Goal: Information Seeking & Learning: Learn about a topic

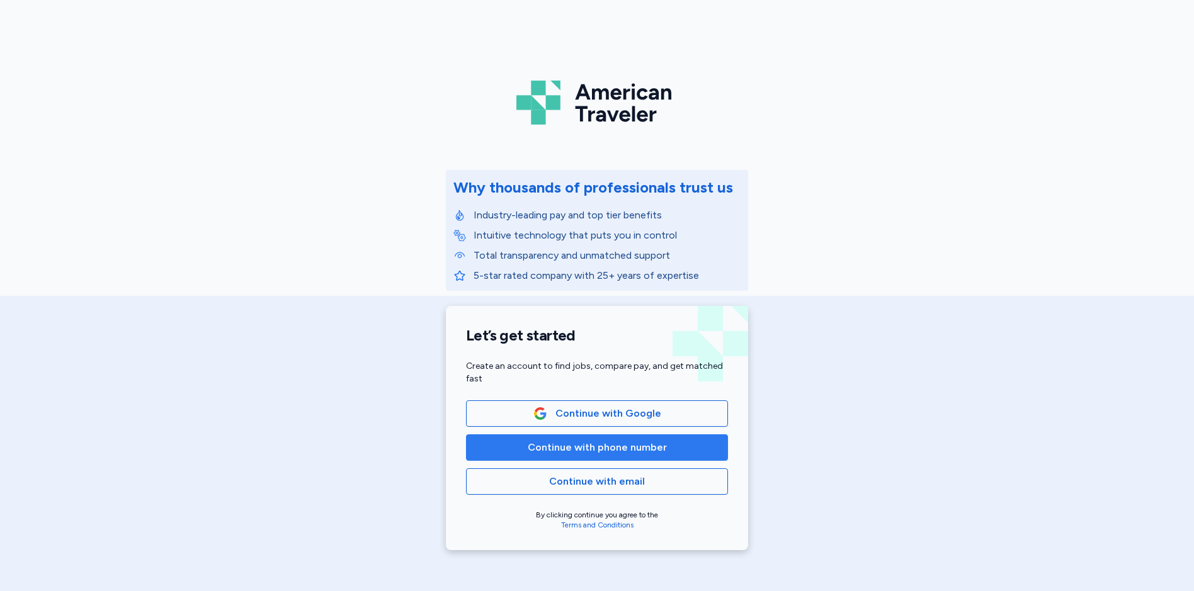
click at [554, 445] on span "Continue with phone number" at bounding box center [597, 447] width 139 height 15
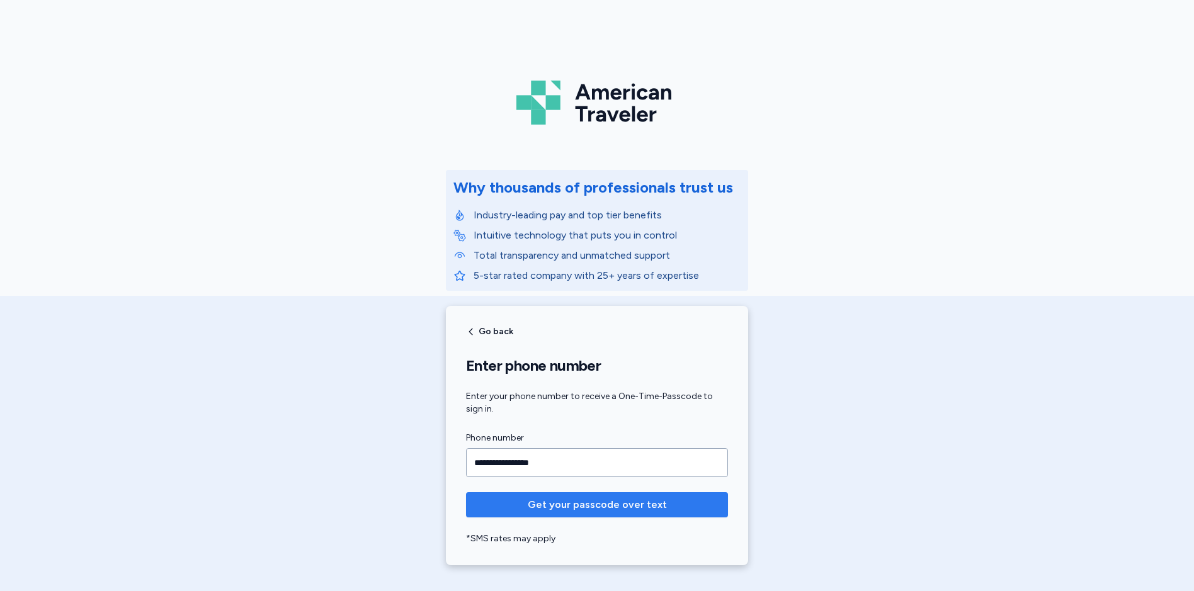
type input "**********"
click at [629, 510] on span "Get your passcode over text" at bounding box center [597, 505] width 139 height 15
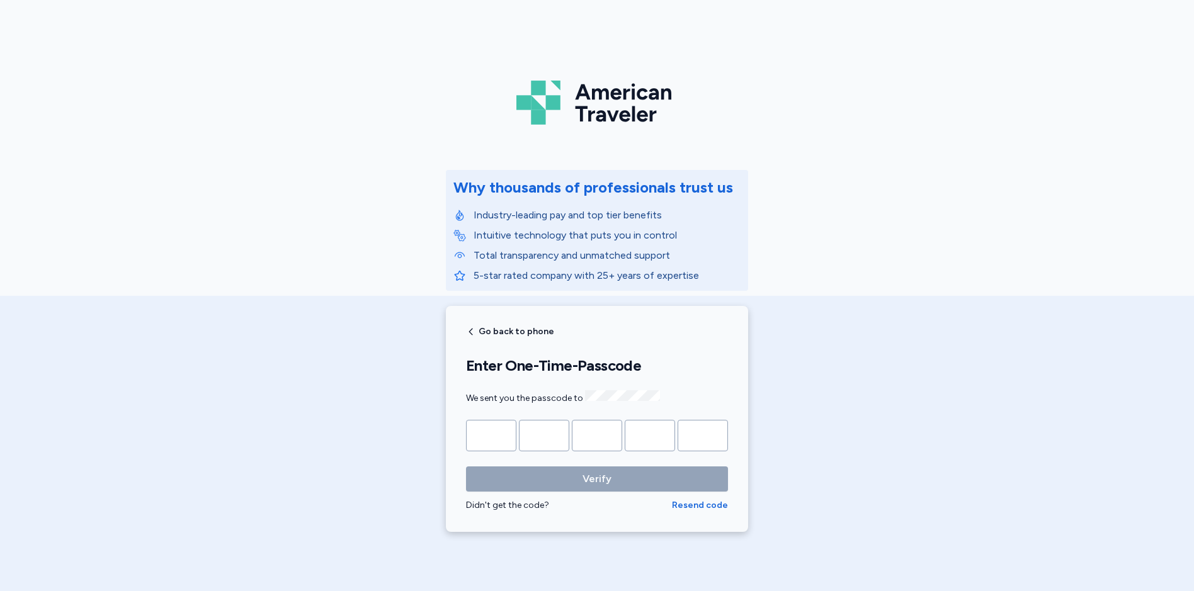
type input "*"
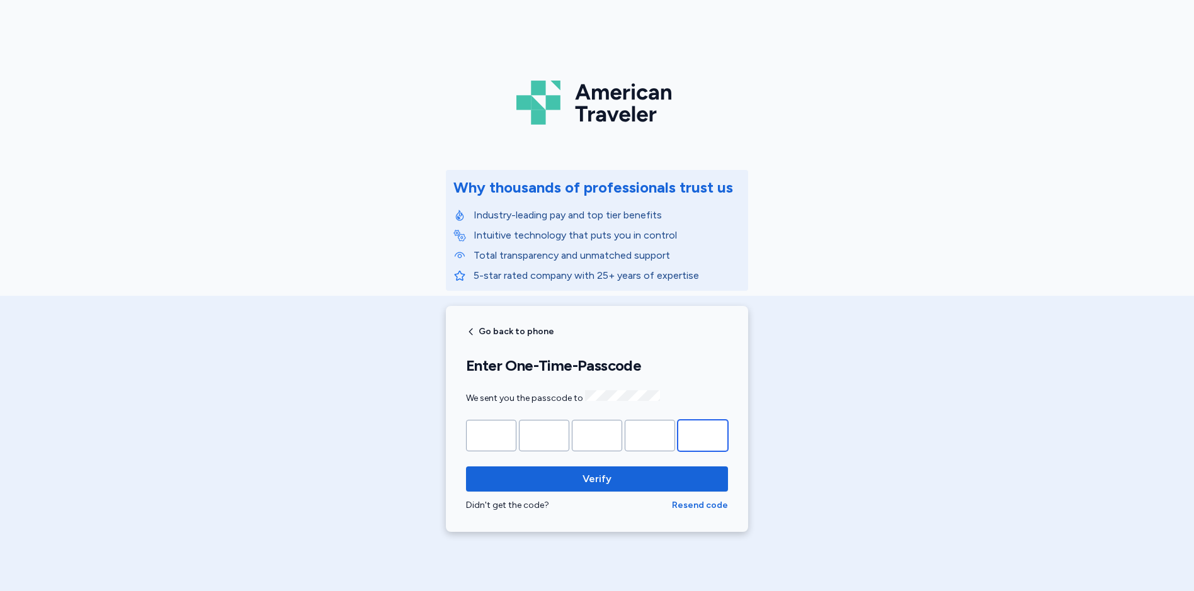
type input "*"
click at [466, 467] on button "Verify" at bounding box center [597, 479] width 262 height 25
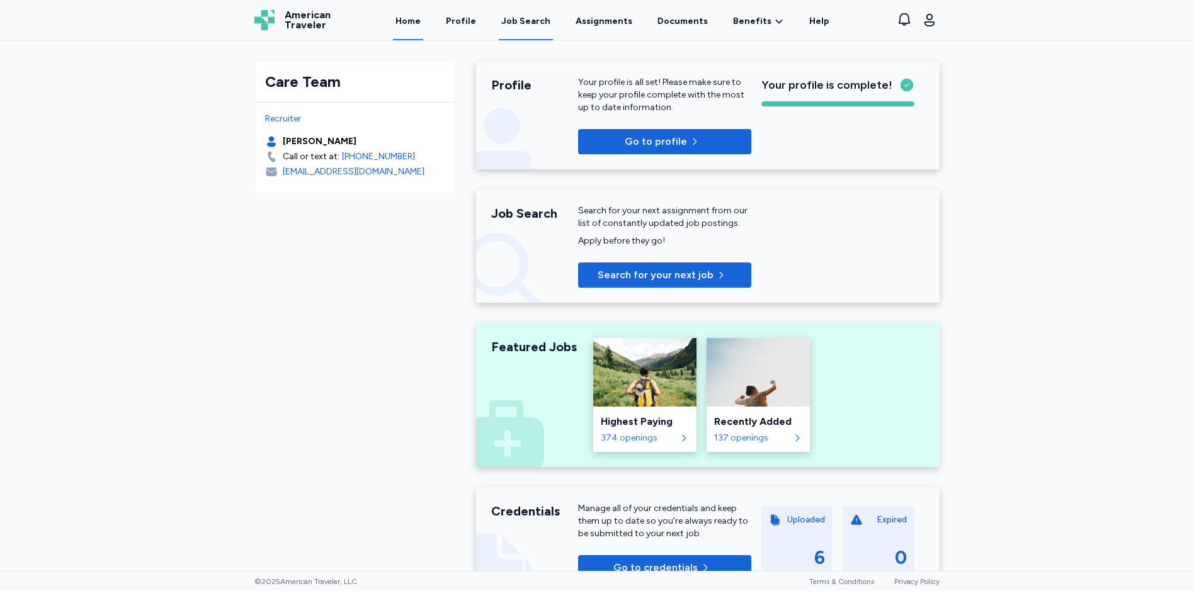
click at [534, 23] on div "Job Search" at bounding box center [525, 21] width 49 height 13
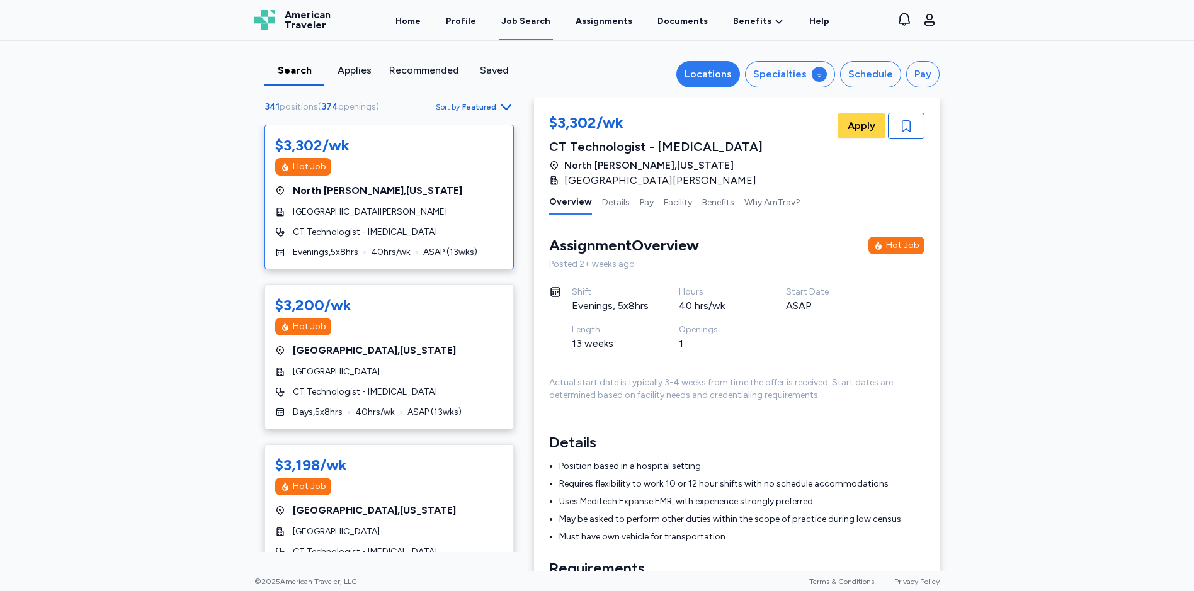
click at [723, 74] on div "Locations" at bounding box center [708, 74] width 47 height 15
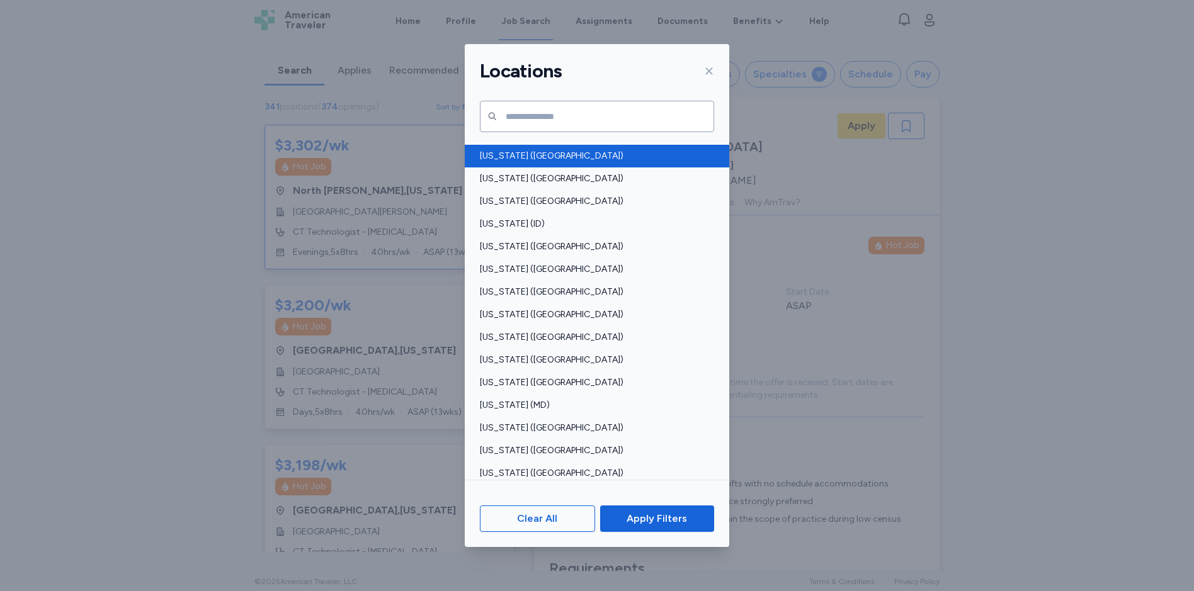
scroll to position [315, 0]
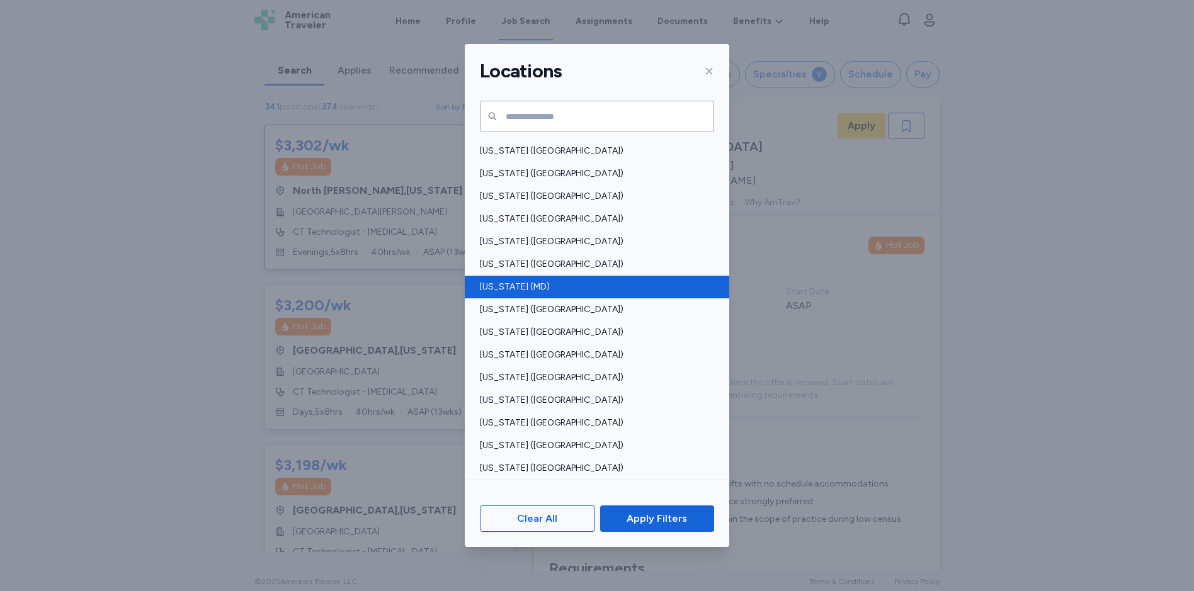
click at [489, 288] on span "[US_STATE] (MD)" at bounding box center [593, 287] width 227 height 13
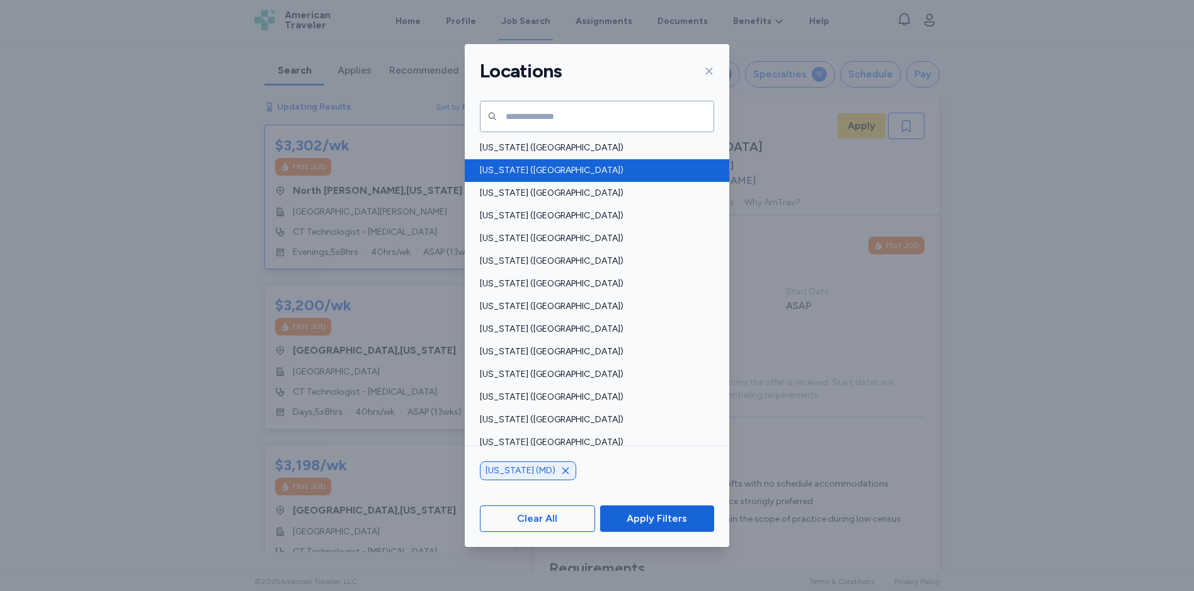
scroll to position [567, 0]
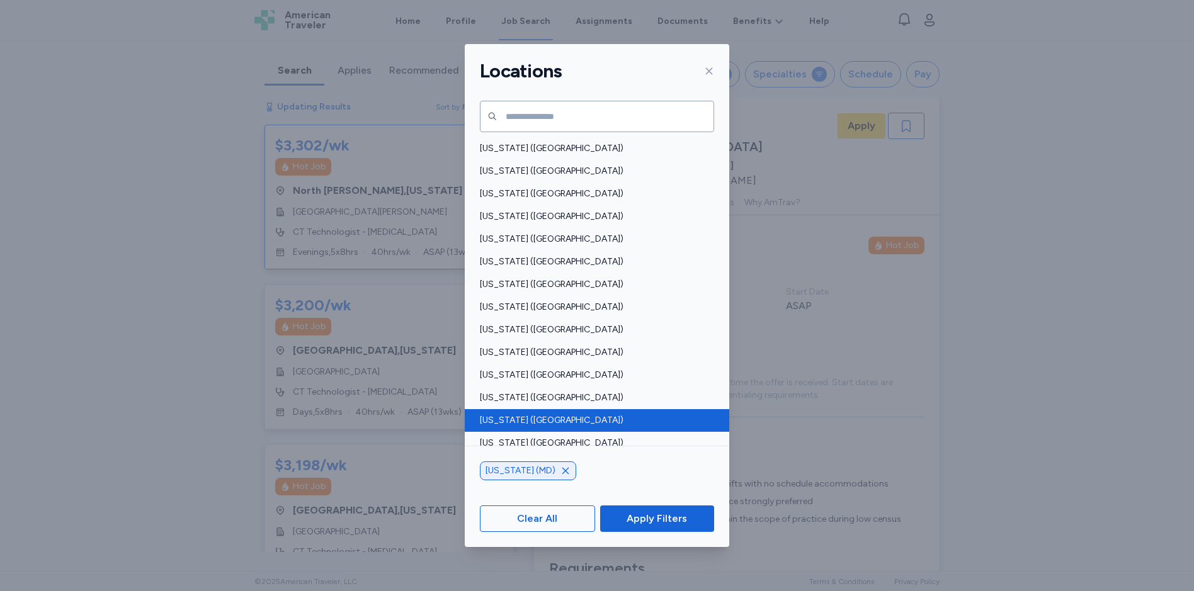
scroll to position [1, 0]
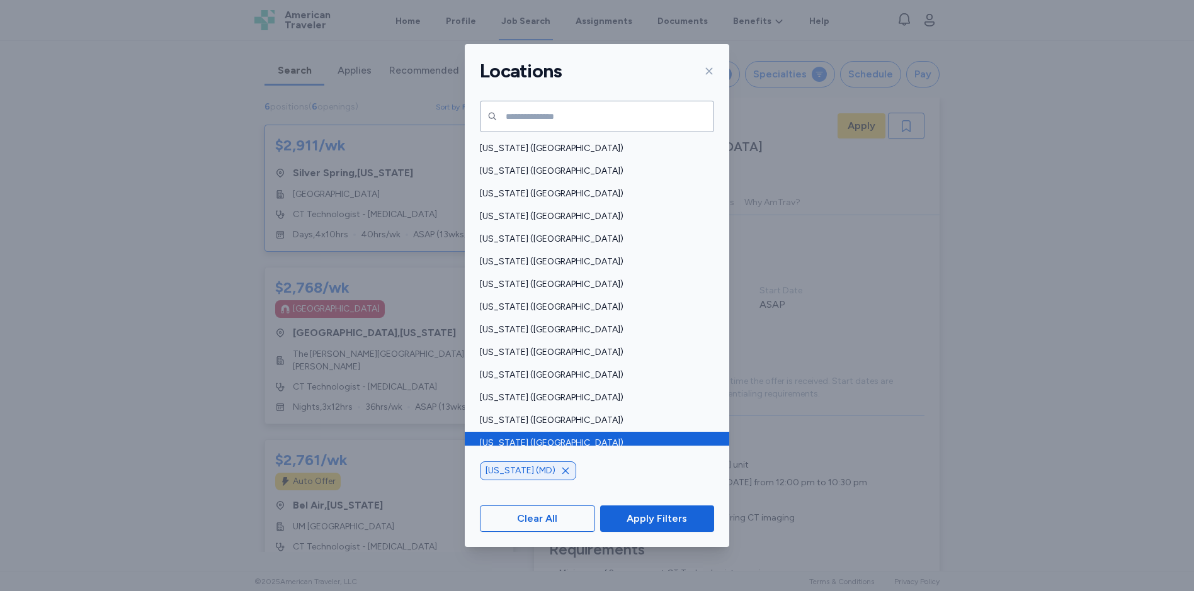
click at [510, 439] on span "[US_STATE] ([GEOGRAPHIC_DATA])" at bounding box center [593, 443] width 227 height 13
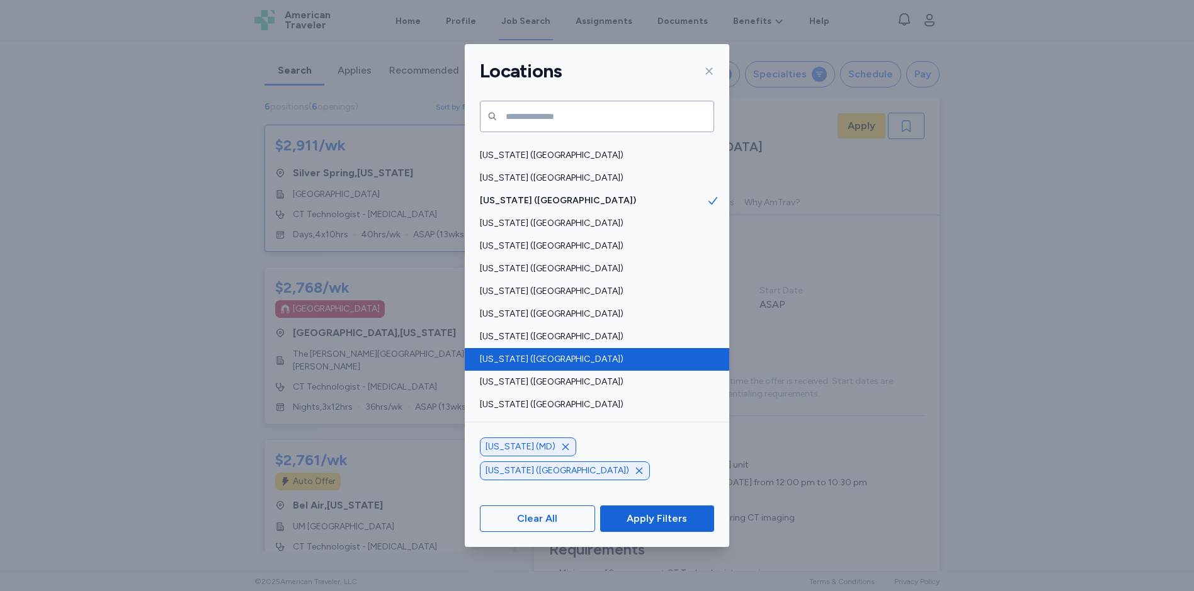
scroll to position [848, 0]
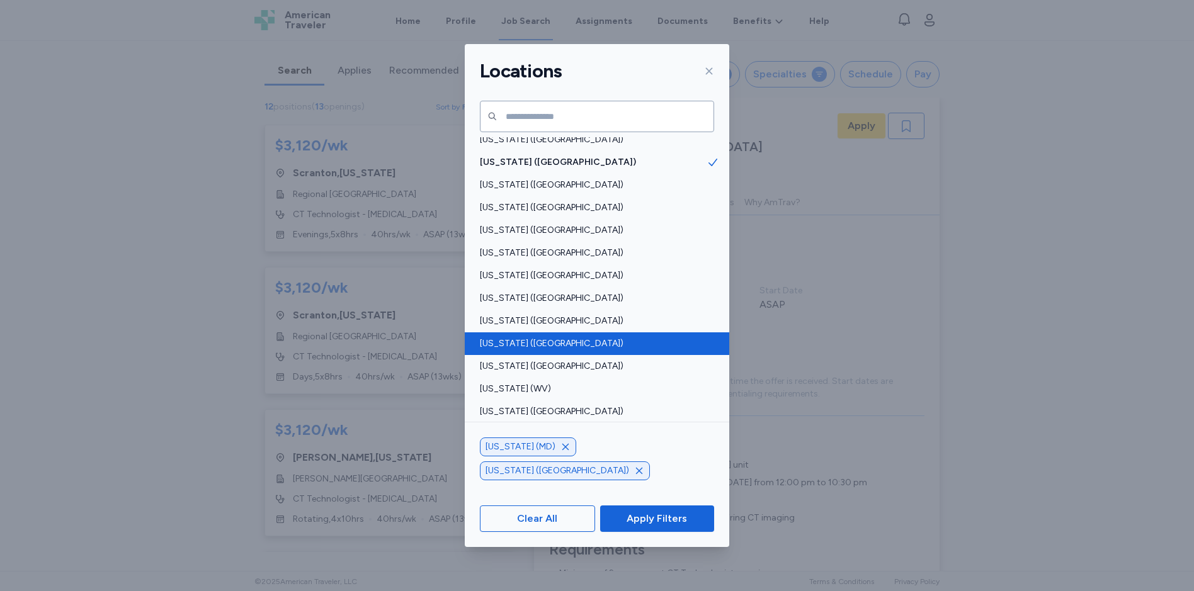
click at [514, 345] on span "[US_STATE] ([GEOGRAPHIC_DATA])" at bounding box center [593, 344] width 227 height 13
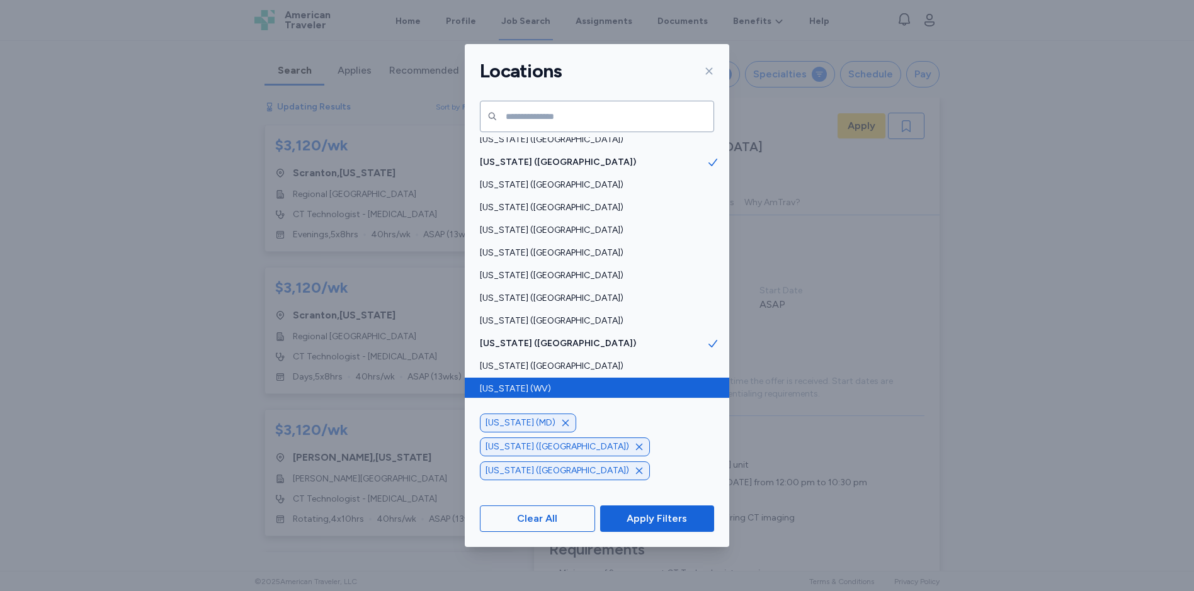
click at [527, 385] on span "[US_STATE] (WV)" at bounding box center [593, 389] width 227 height 13
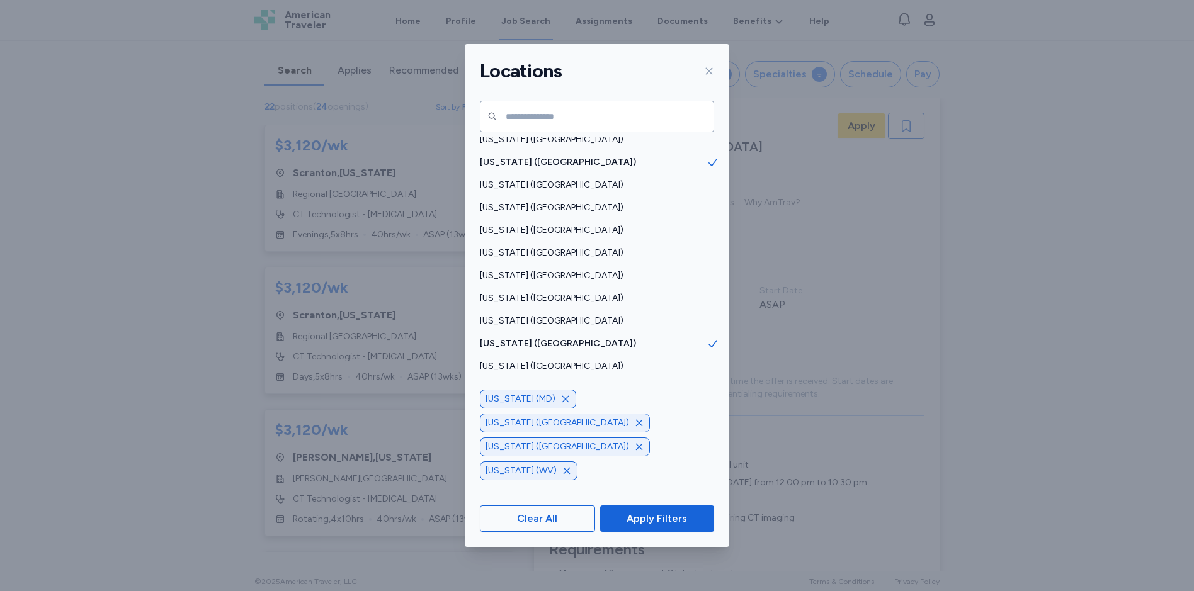
click at [649, 519] on span "Apply Filters" at bounding box center [657, 518] width 60 height 15
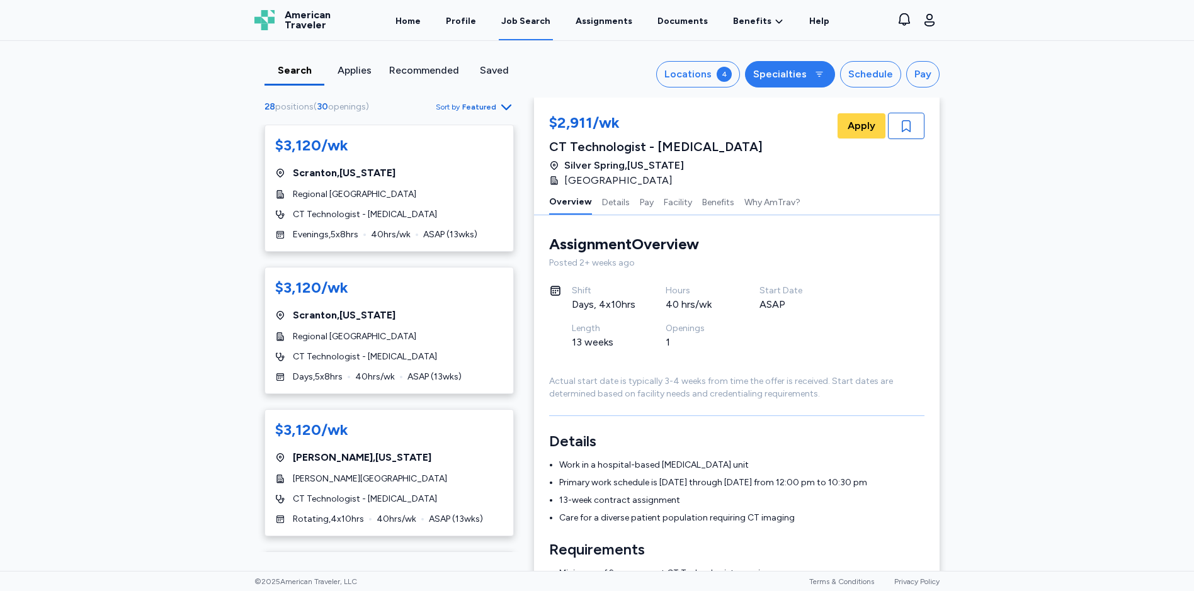
click at [785, 75] on div "Specialties" at bounding box center [780, 74] width 54 height 15
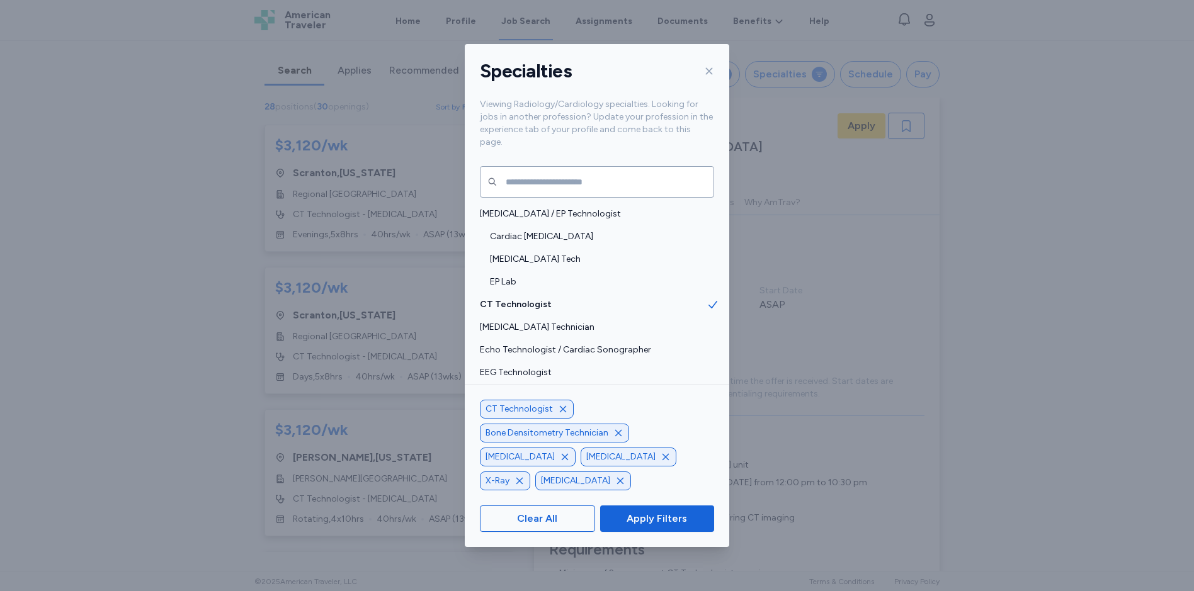
click at [558, 414] on icon "button" at bounding box center [563, 409] width 10 height 10
click at [650, 521] on span "Apply Filters" at bounding box center [657, 518] width 60 height 15
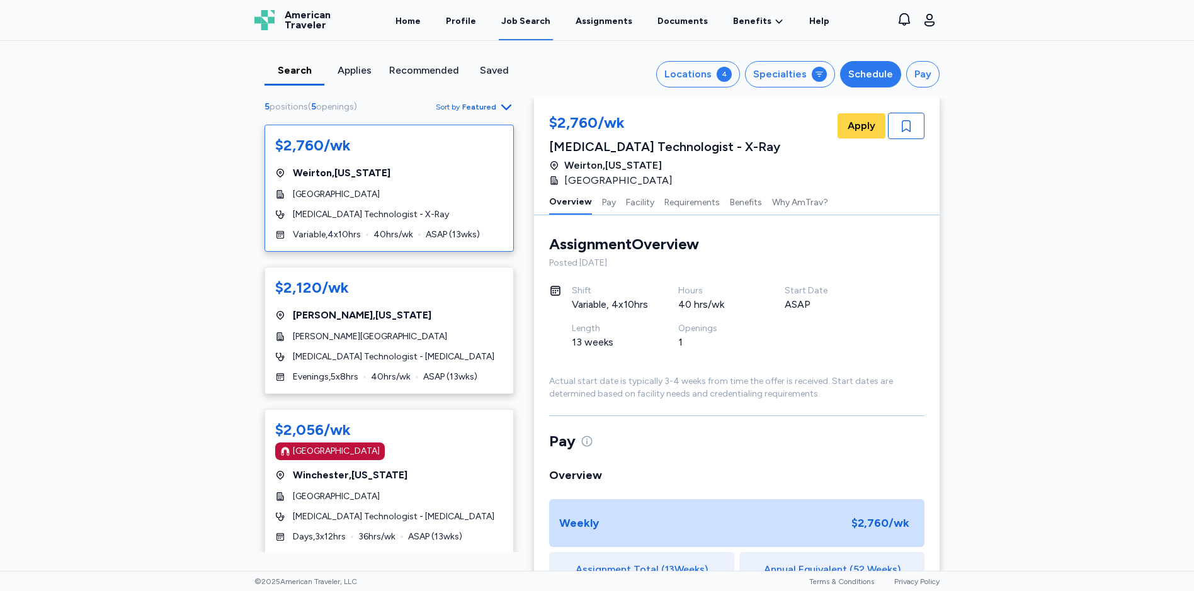
click at [874, 73] on div "Schedule" at bounding box center [870, 74] width 45 height 15
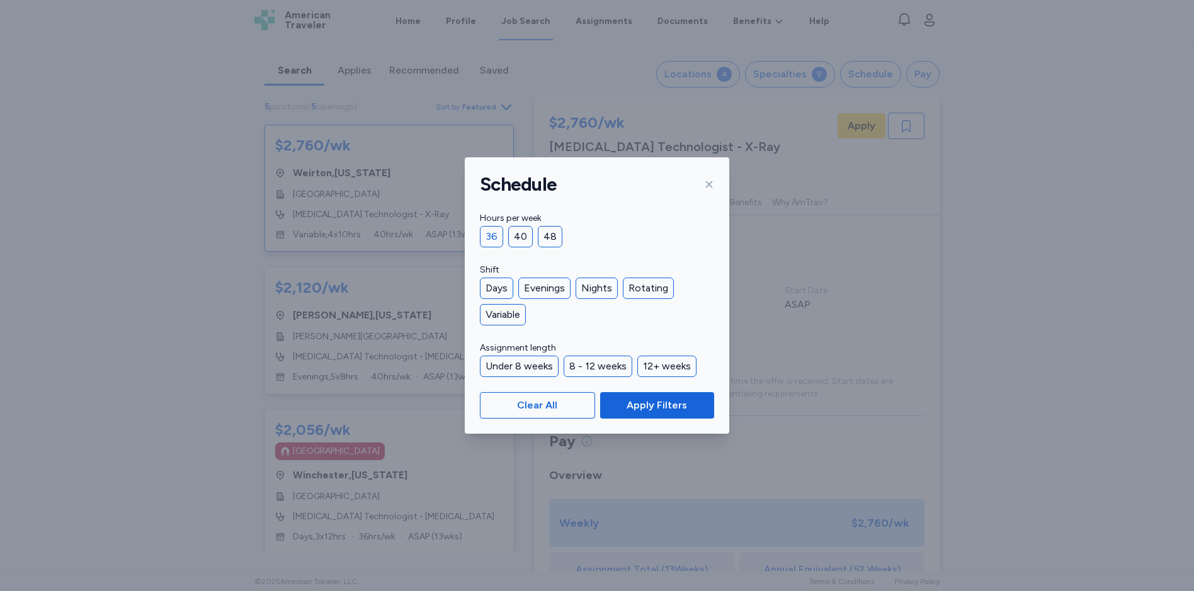
click at [491, 238] on div "36" at bounding box center [491, 236] width 23 height 21
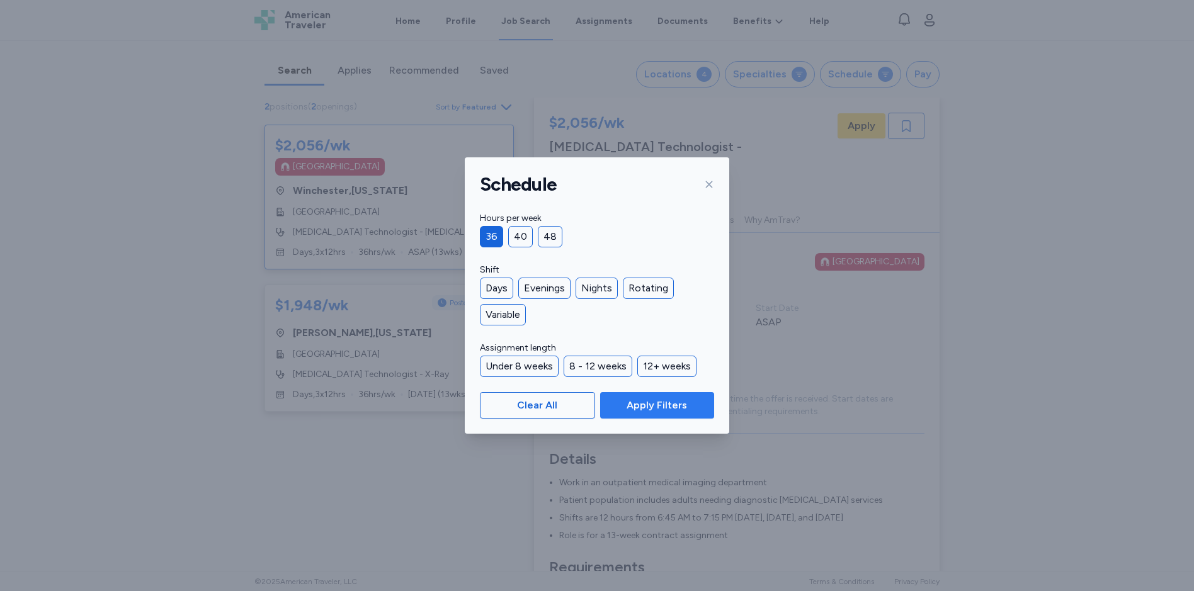
click at [669, 411] on span "Apply Filters" at bounding box center [657, 405] width 60 height 15
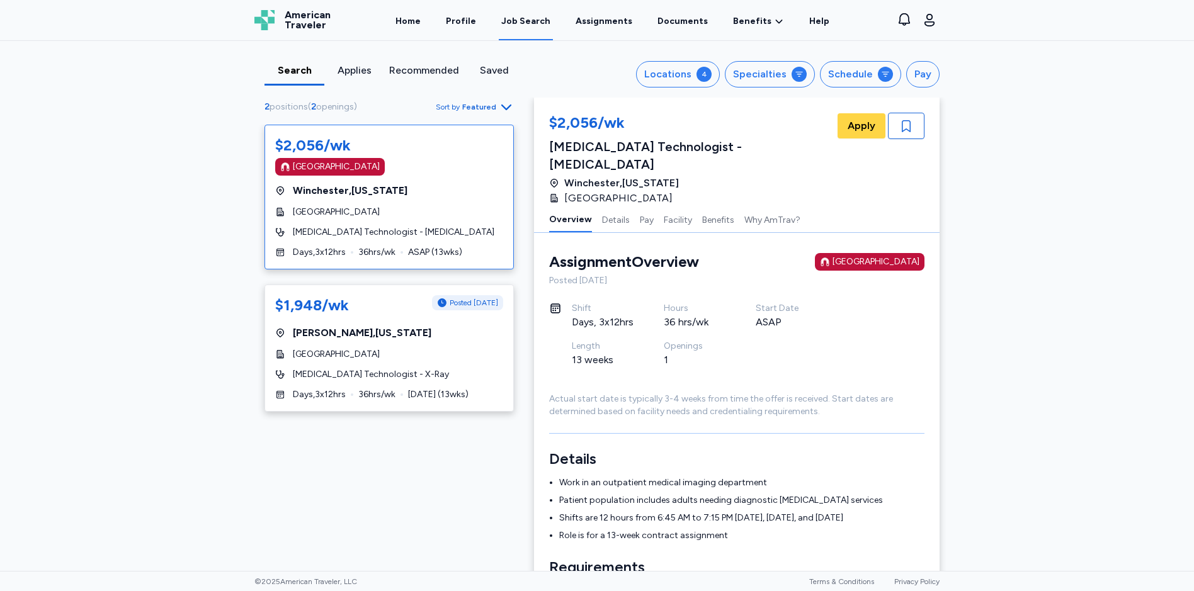
click at [461, 183] on div "$2,056/wk [GEOGRAPHIC_DATA] [GEOGRAPHIC_DATA] , [US_STATE][GEOGRAPHIC_DATA] [ME…" at bounding box center [389, 197] width 249 height 145
